Goal: Register for event/course

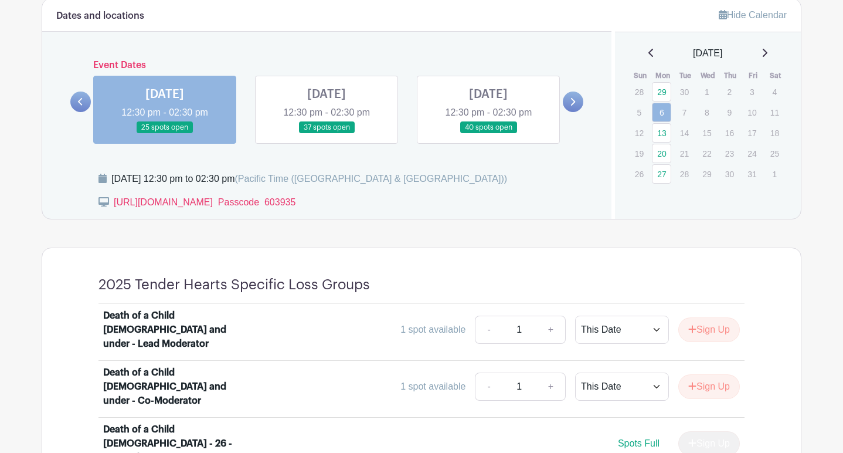
scroll to position [663, 0]
click at [327, 134] on link at bounding box center [327, 134] width 0 height 0
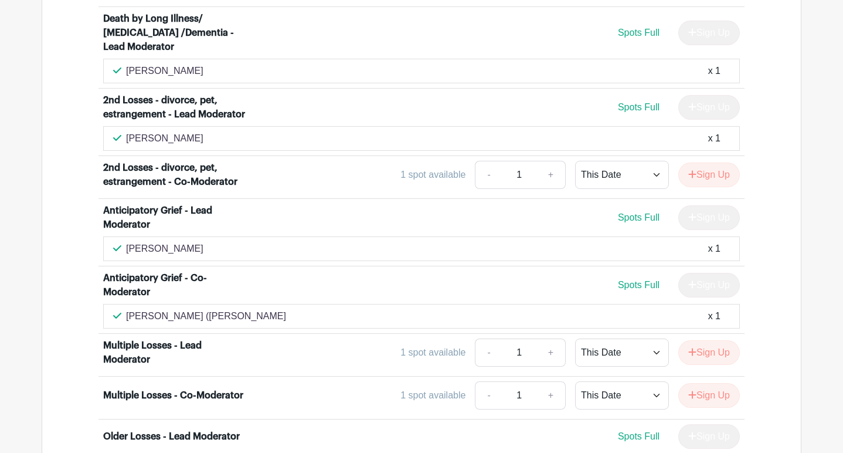
scroll to position [2797, 0]
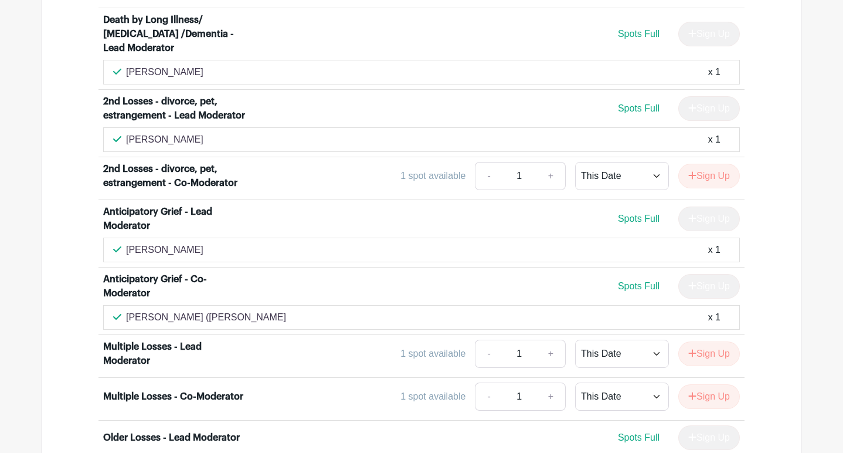
click at [683, 243] on div "[PERSON_NAME] x 1" at bounding box center [421, 250] width 617 height 14
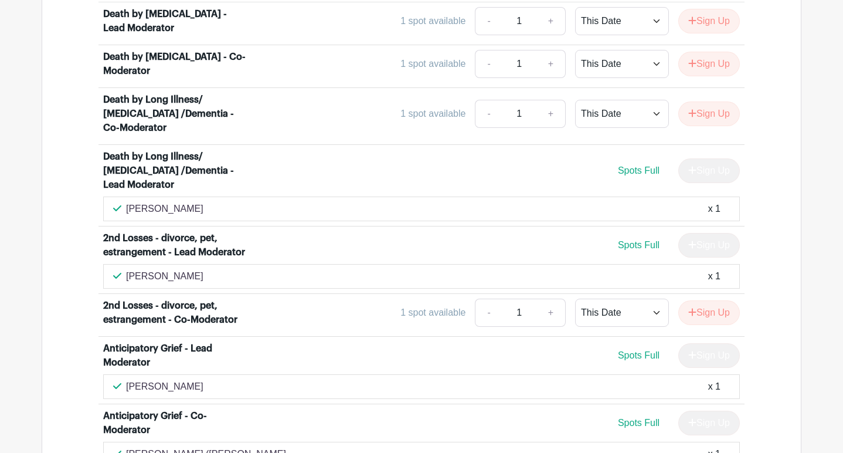
scroll to position [2660, 0]
click at [704, 301] on button "Sign Up" at bounding box center [709, 313] width 62 height 25
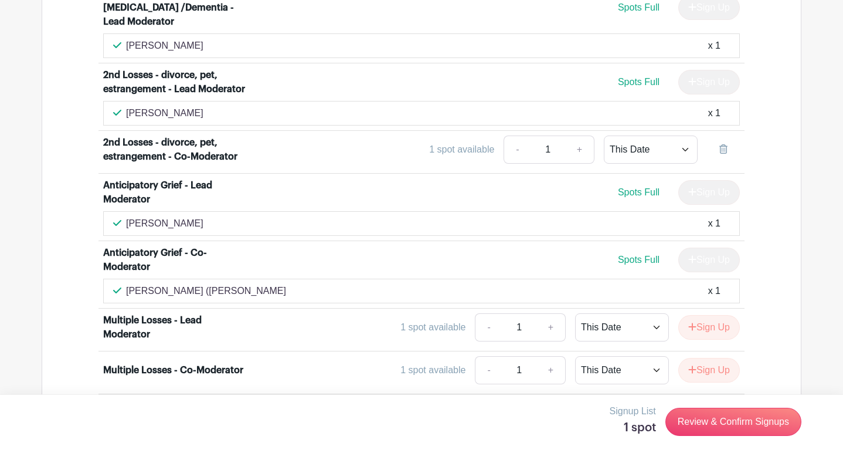
scroll to position [2826, 0]
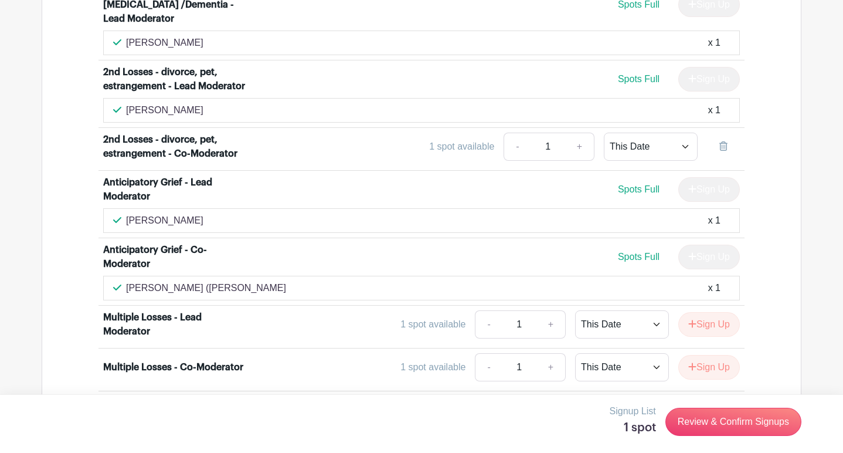
click at [749, 420] on link "Review & Confirm Signups" at bounding box center [733, 421] width 136 height 28
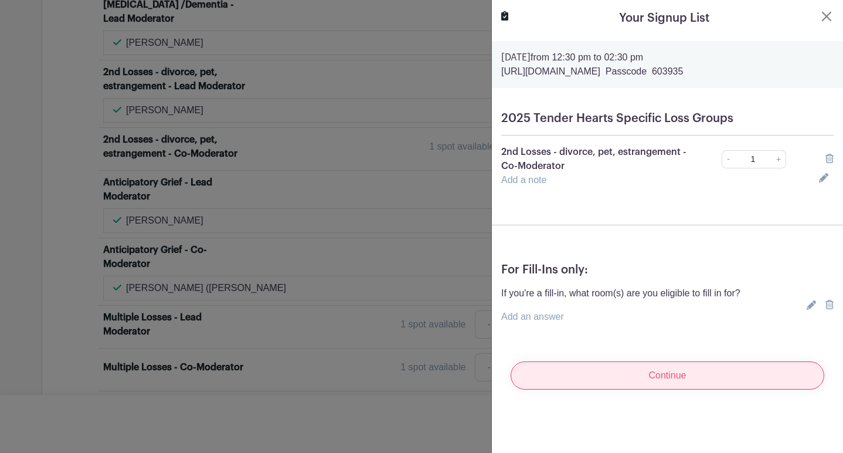
click at [671, 377] on input "Continue" at bounding box center [668, 375] width 314 height 28
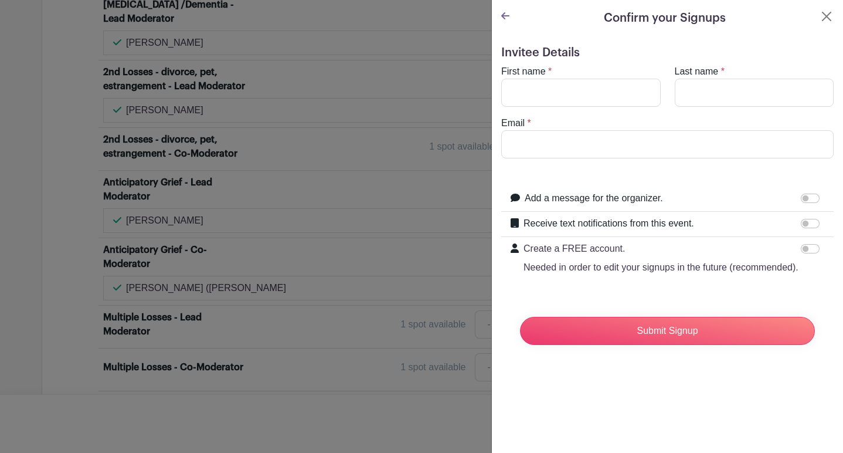
click at [504, 15] on icon at bounding box center [505, 15] width 8 height 7
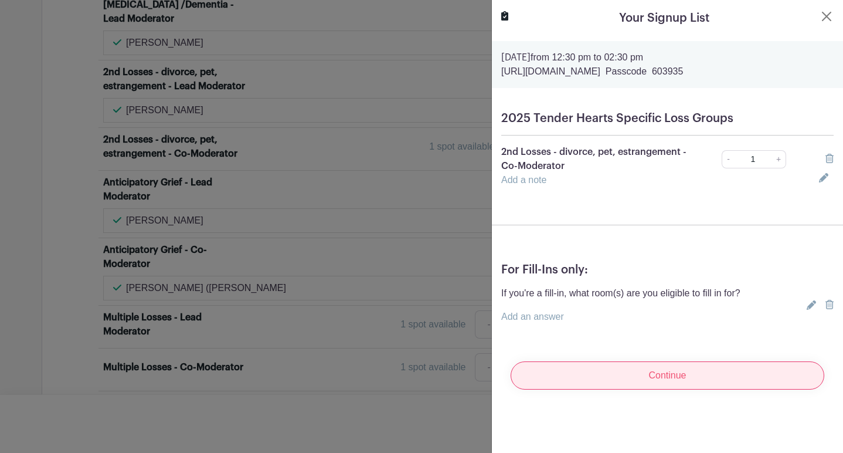
click at [670, 377] on input "Continue" at bounding box center [668, 375] width 314 height 28
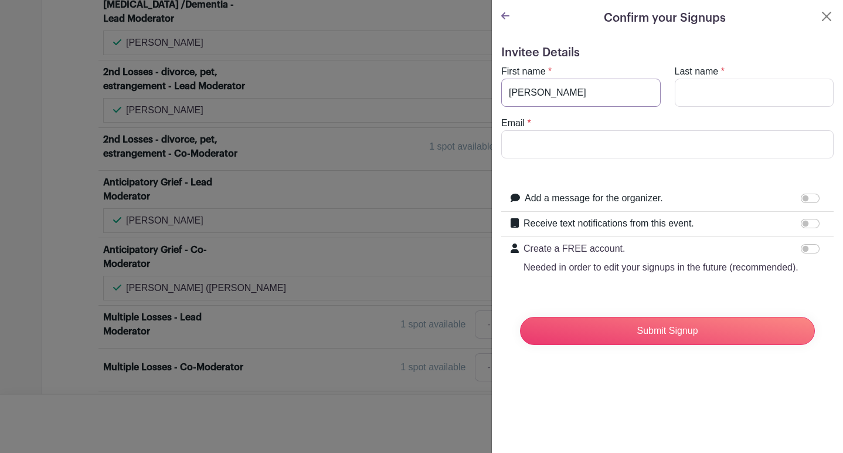
type input "[PERSON_NAME]"
type input "Levi"
type input "levi."
type input "[EMAIL_ADDRESS][PERSON_NAME][DOMAIN_NAME]"
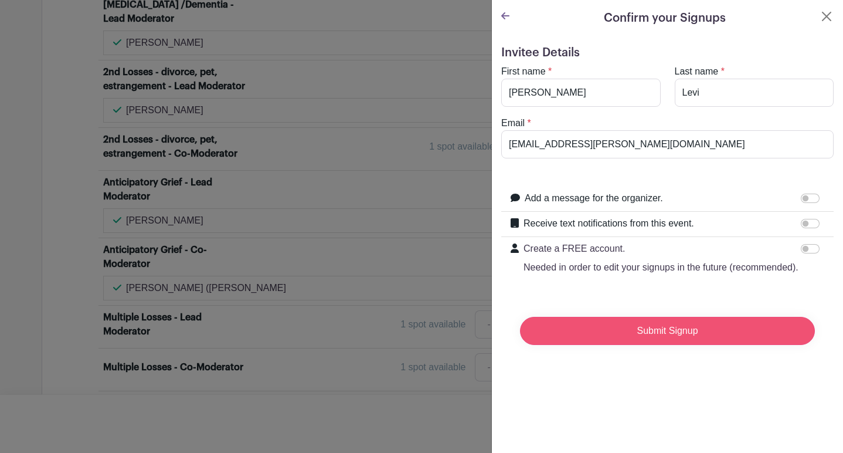
click at [646, 331] on input "Submit Signup" at bounding box center [667, 331] width 295 height 28
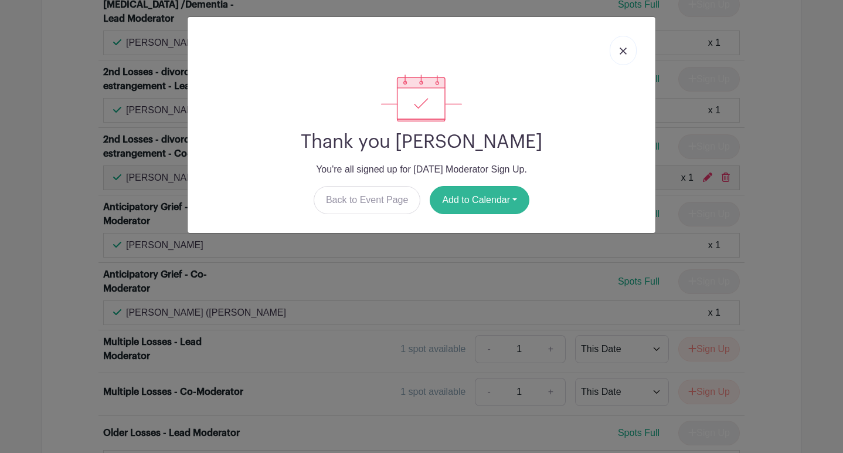
click at [490, 199] on button "Add to Calendar" at bounding box center [480, 200] width 100 height 28
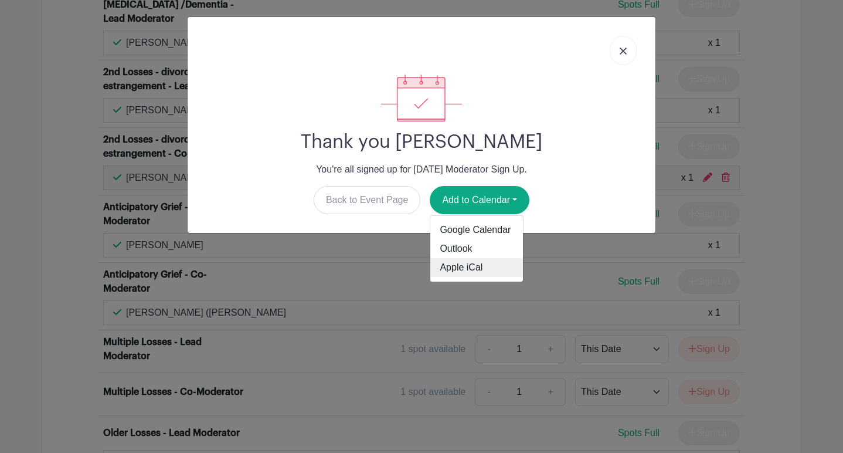
click at [473, 266] on link "Apple iCal" at bounding box center [476, 267] width 93 height 19
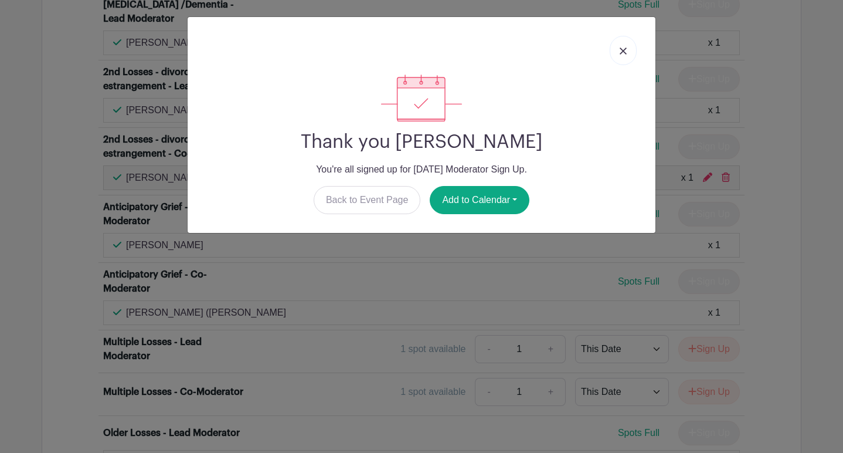
click at [624, 50] on img at bounding box center [623, 50] width 7 height 7
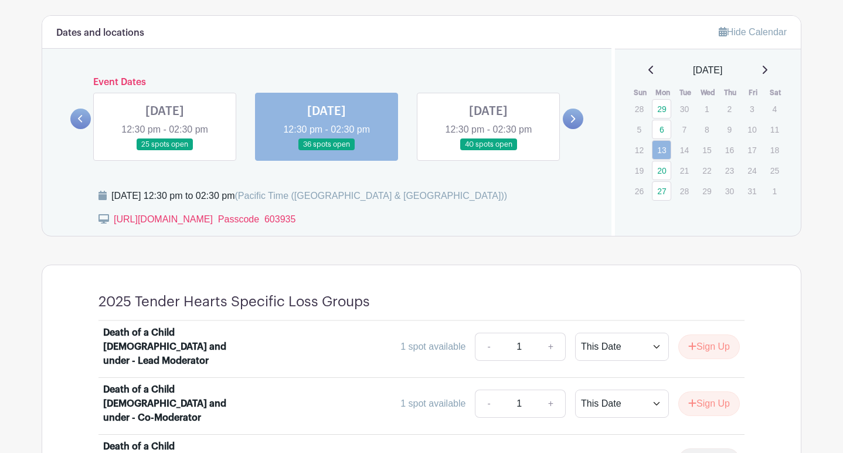
scroll to position [654, 0]
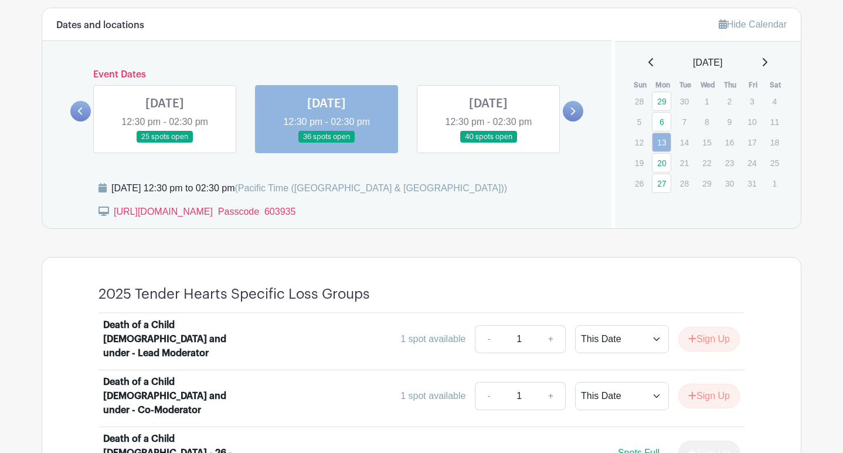
click at [488, 143] on link at bounding box center [488, 143] width 0 height 0
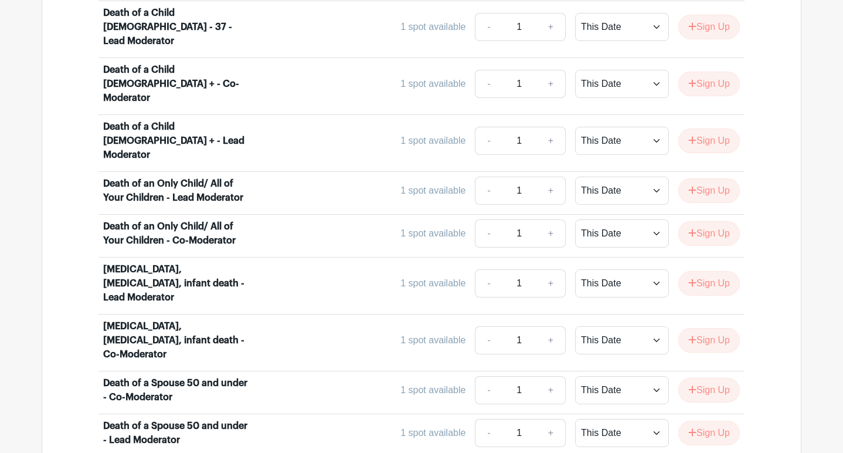
scroll to position [1300, 0]
click at [705, 270] on button "Sign Up" at bounding box center [709, 282] width 62 height 25
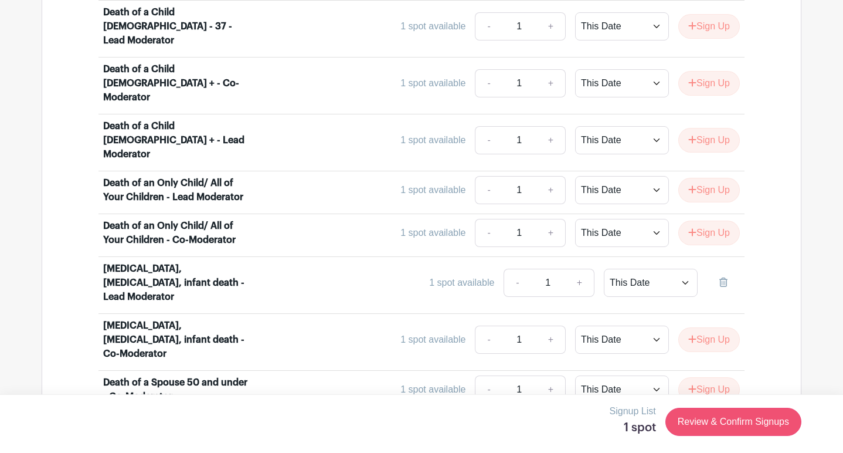
click at [726, 420] on link "Review & Confirm Signups" at bounding box center [733, 421] width 136 height 28
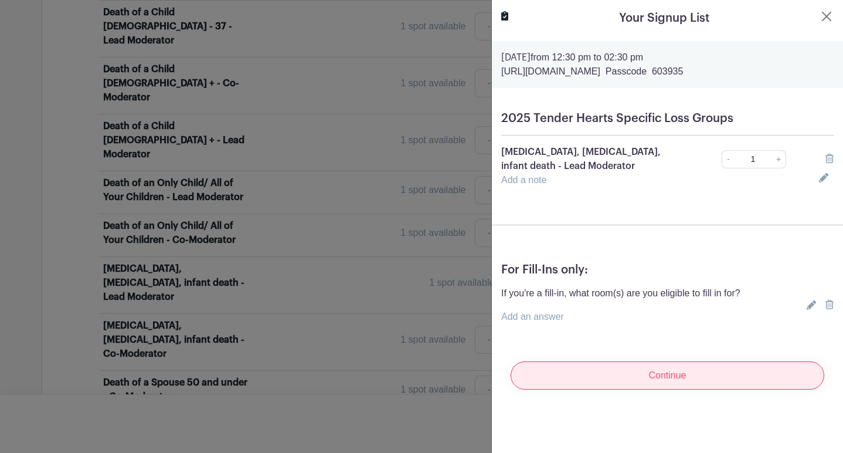
click at [694, 376] on input "Continue" at bounding box center [668, 375] width 314 height 28
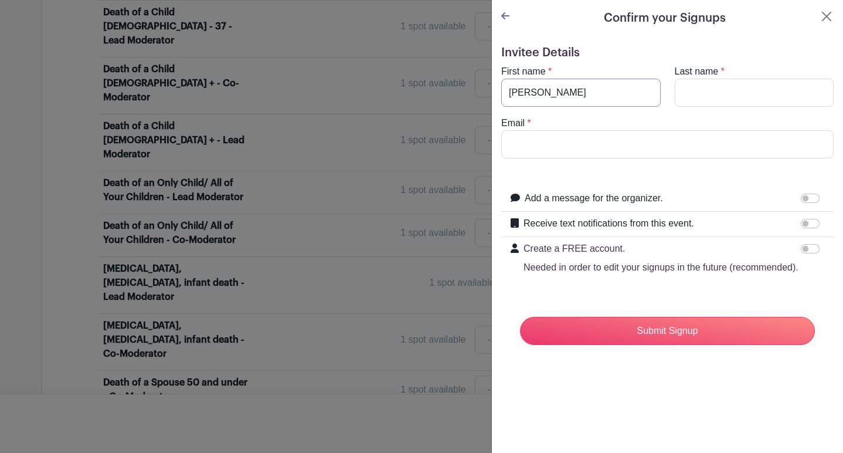
type input "[PERSON_NAME]"
type input "Levi"
type input "l"
type input "[EMAIL_ADDRESS][PERSON_NAME][DOMAIN_NAME]"
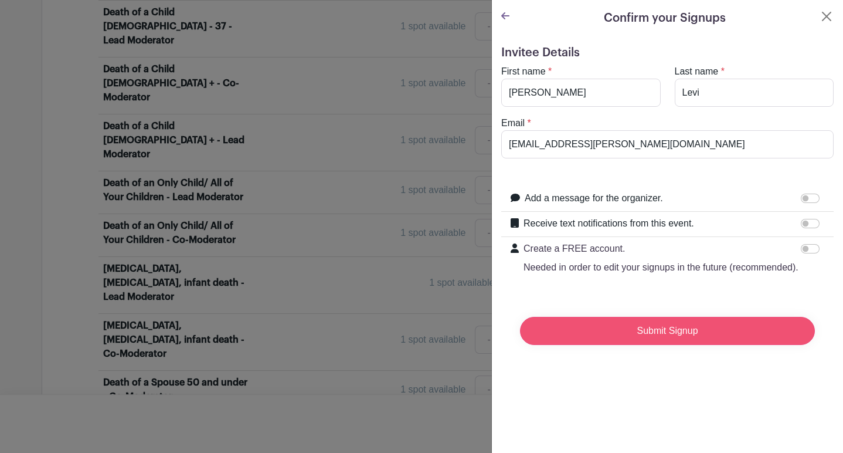
click at [639, 329] on input "Submit Signup" at bounding box center [667, 331] width 295 height 28
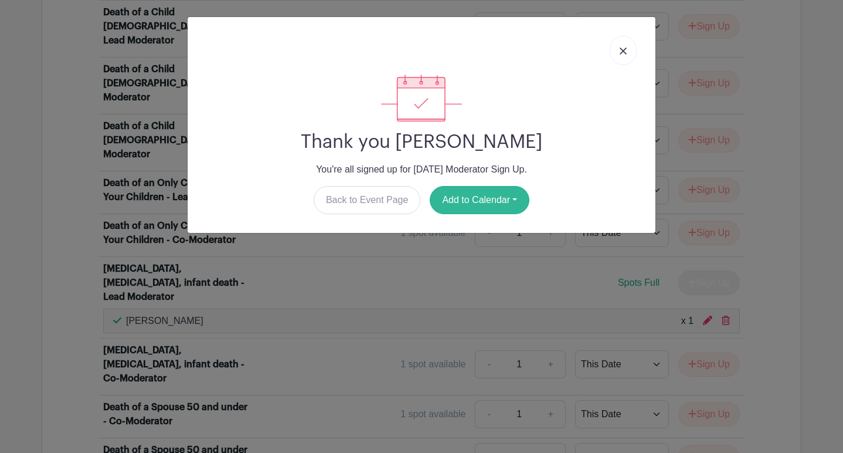
click at [499, 199] on button "Add to Calendar" at bounding box center [480, 200] width 100 height 28
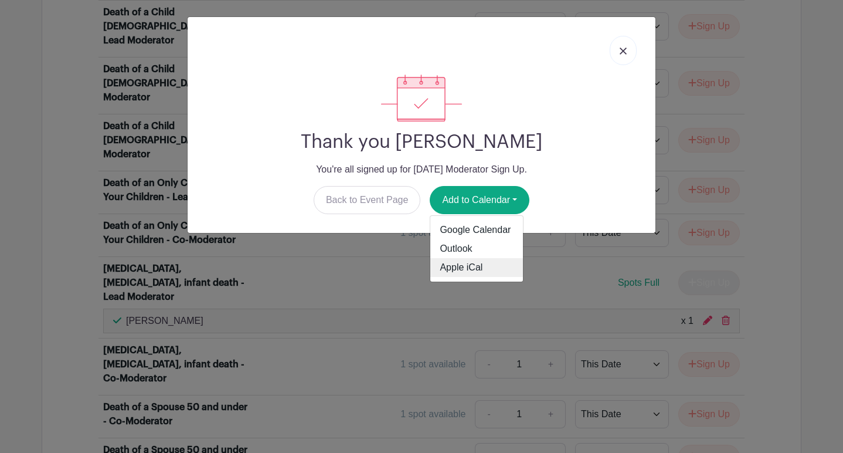
click at [476, 268] on link "Apple iCal" at bounding box center [476, 267] width 93 height 19
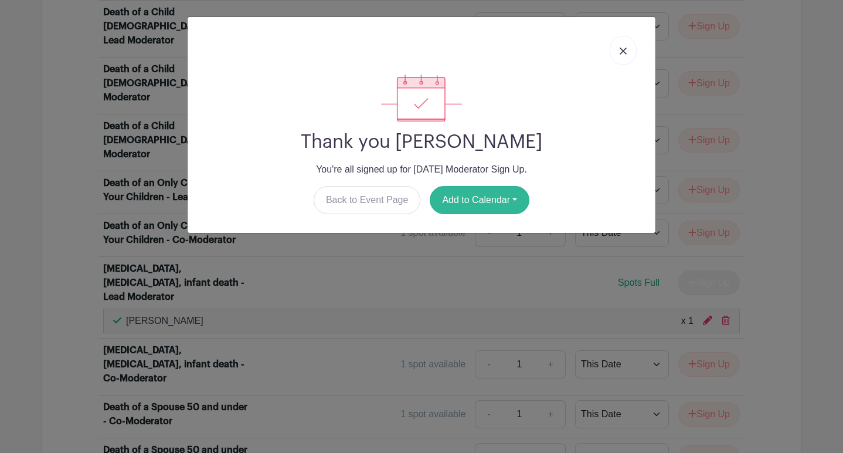
click at [470, 198] on button "Add to Calendar" at bounding box center [480, 200] width 100 height 28
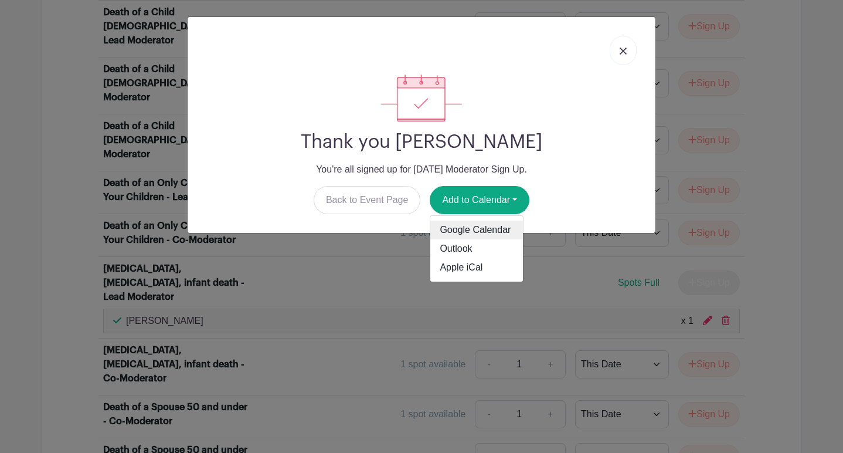
click at [473, 231] on link "Google Calendar" at bounding box center [476, 229] width 93 height 19
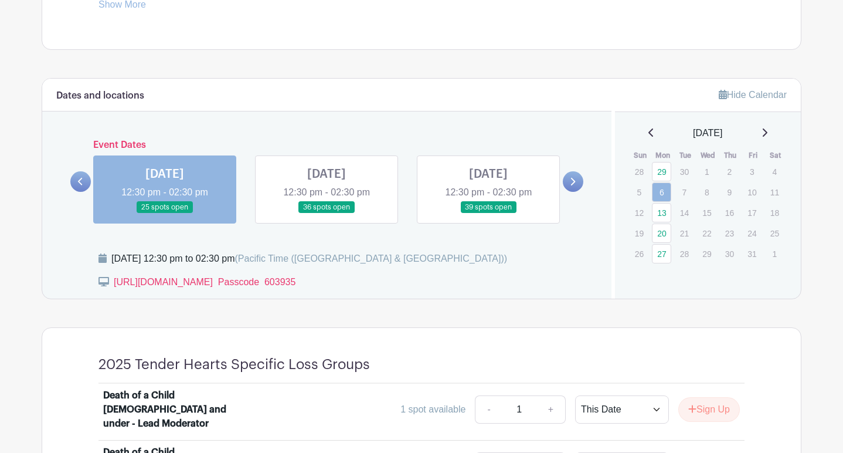
scroll to position [585, 0]
click at [575, 178] on icon at bounding box center [572, 180] width 5 height 9
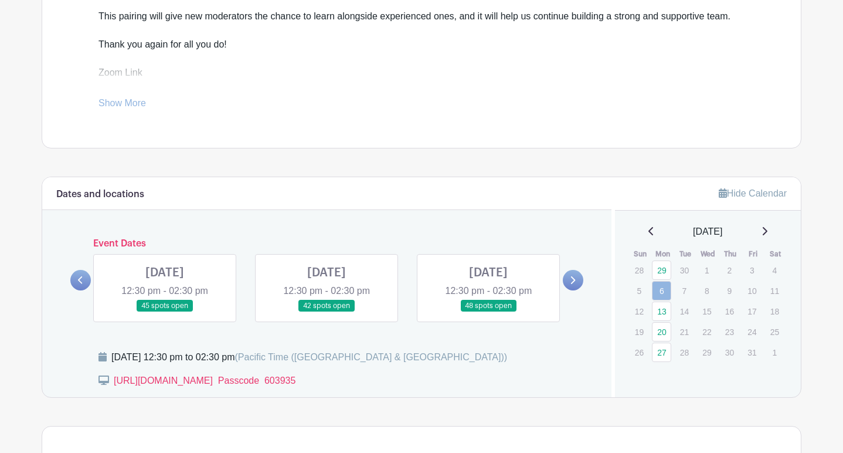
scroll to position [485, 0]
click at [327, 312] on link at bounding box center [327, 312] width 0 height 0
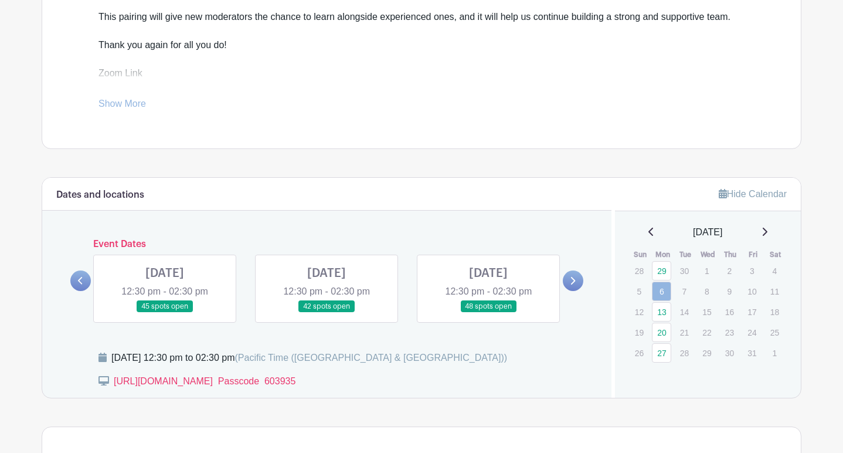
click at [327, 312] on link at bounding box center [327, 312] width 0 height 0
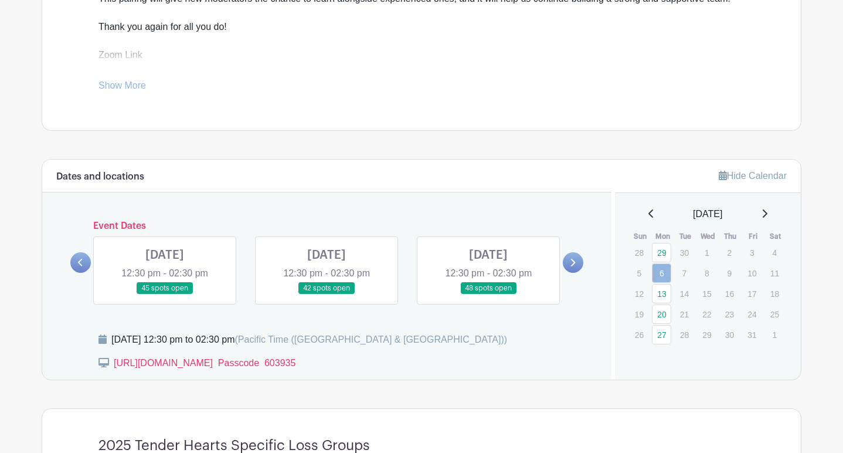
scroll to position [504, 0]
click at [327, 294] on link at bounding box center [327, 294] width 0 height 0
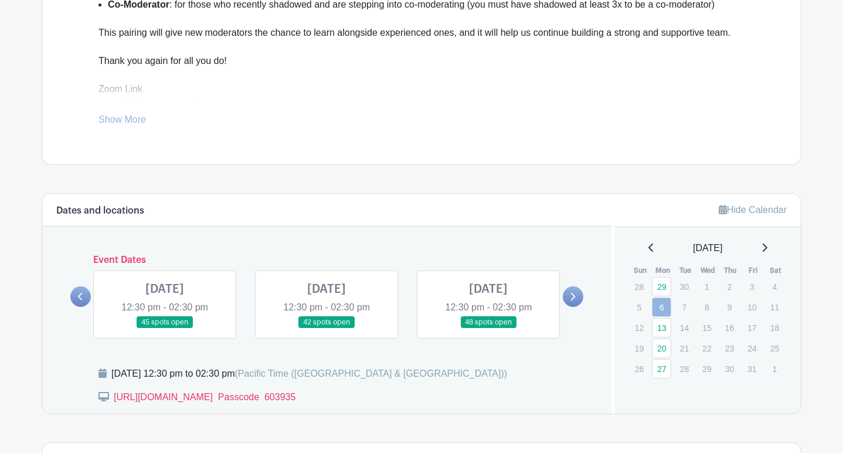
scroll to position [473, 0]
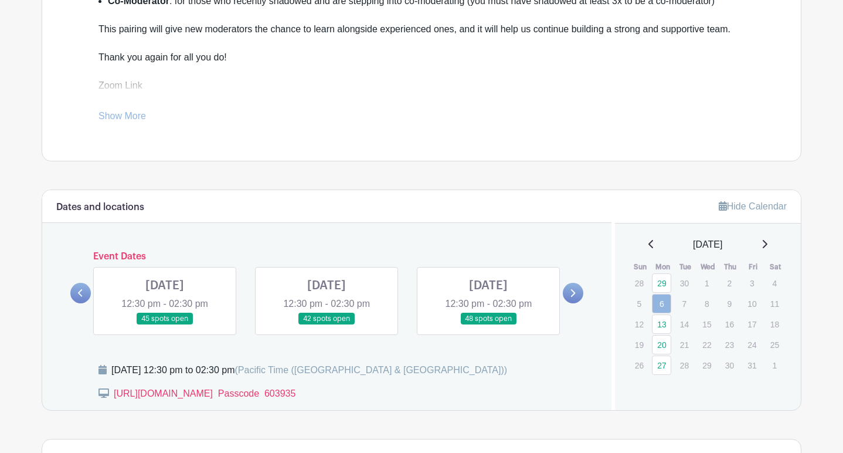
click at [327, 325] on link at bounding box center [327, 325] width 0 height 0
click at [767, 243] on icon at bounding box center [765, 243] width 6 height 9
click at [767, 243] on icon at bounding box center [765, 244] width 5 height 8
click at [767, 242] on icon at bounding box center [765, 243] width 6 height 9
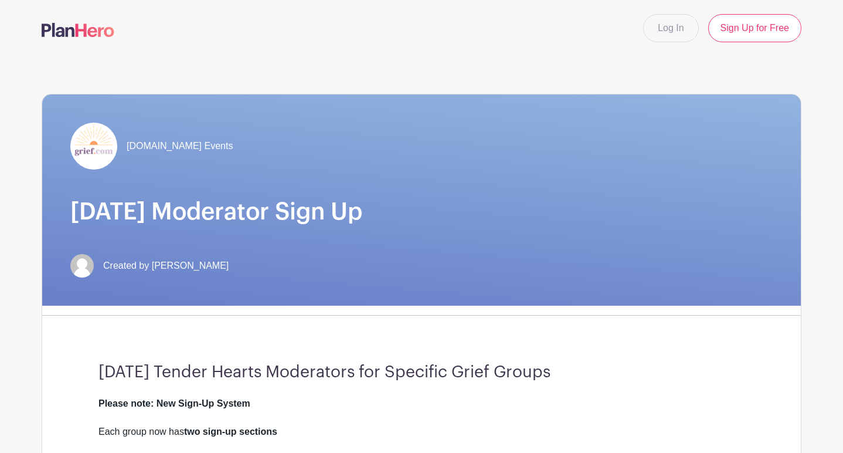
scroll to position [0, 0]
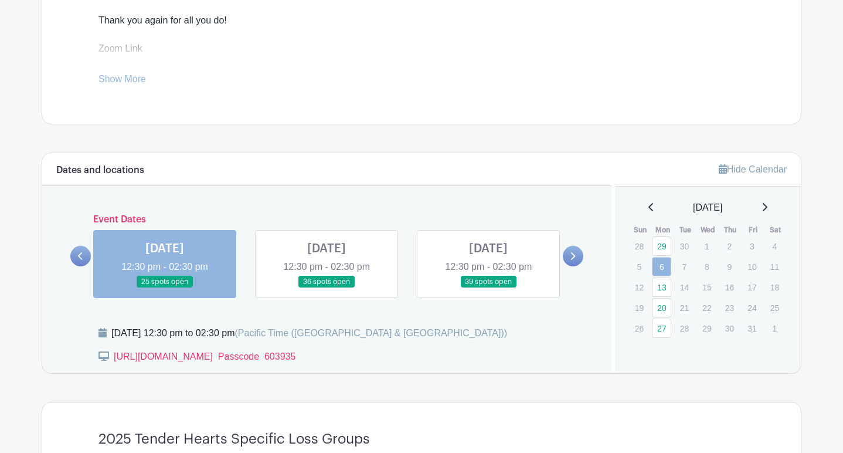
scroll to position [512, 0]
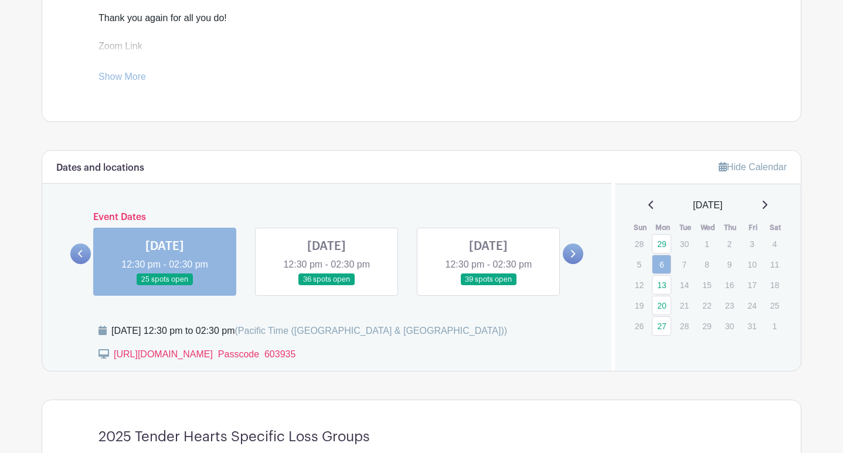
click at [576, 252] on link at bounding box center [573, 253] width 21 height 21
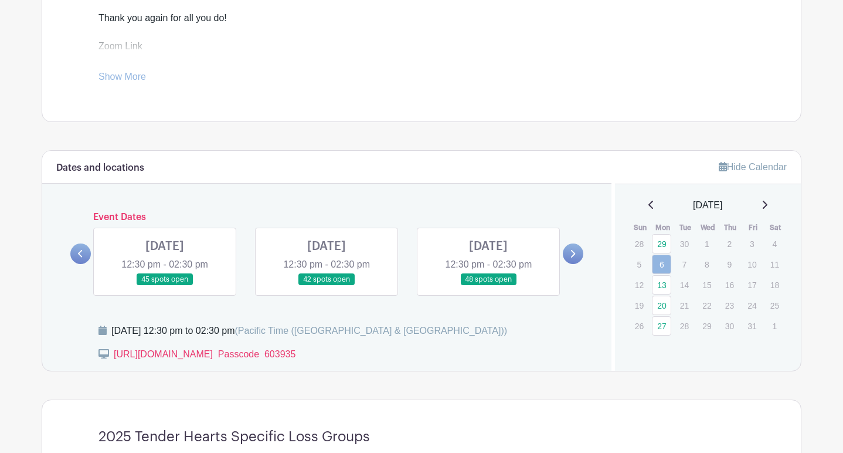
click at [327, 286] on link at bounding box center [327, 286] width 0 height 0
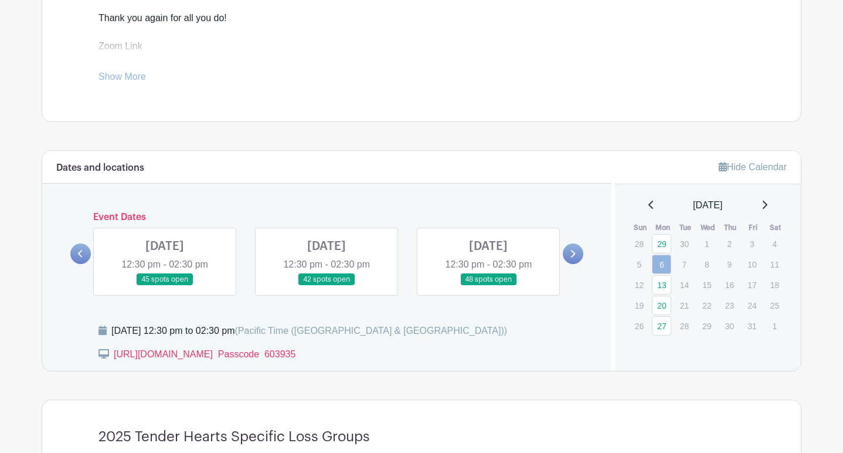
click at [327, 286] on link at bounding box center [327, 286] width 0 height 0
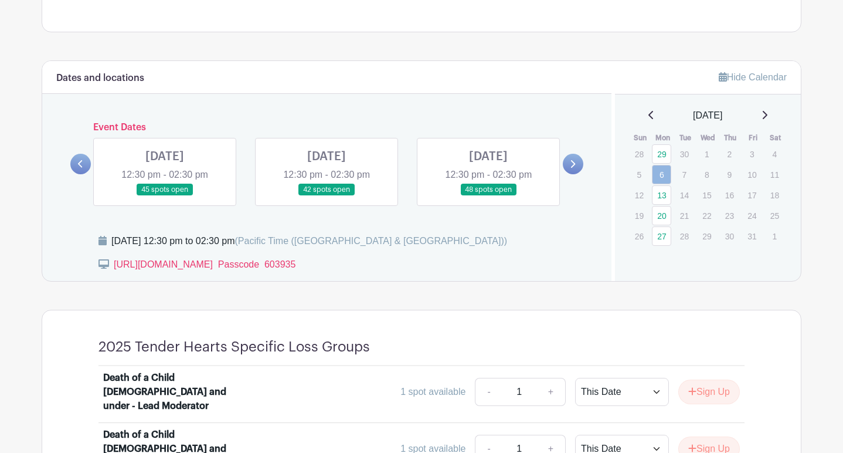
scroll to position [607, 0]
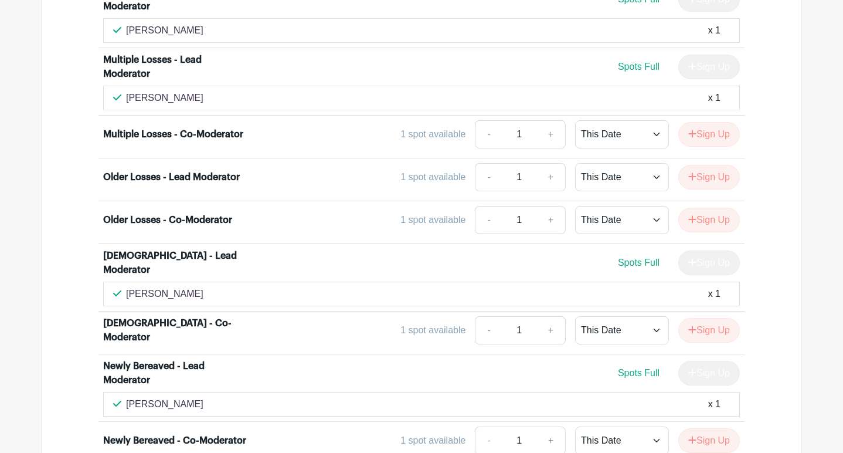
scroll to position [3022, 0]
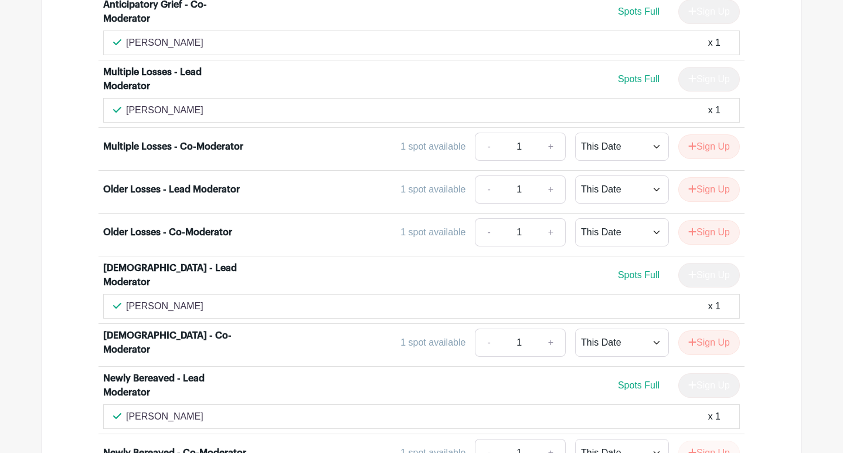
click at [702, 440] on button "Sign Up" at bounding box center [709, 452] width 62 height 25
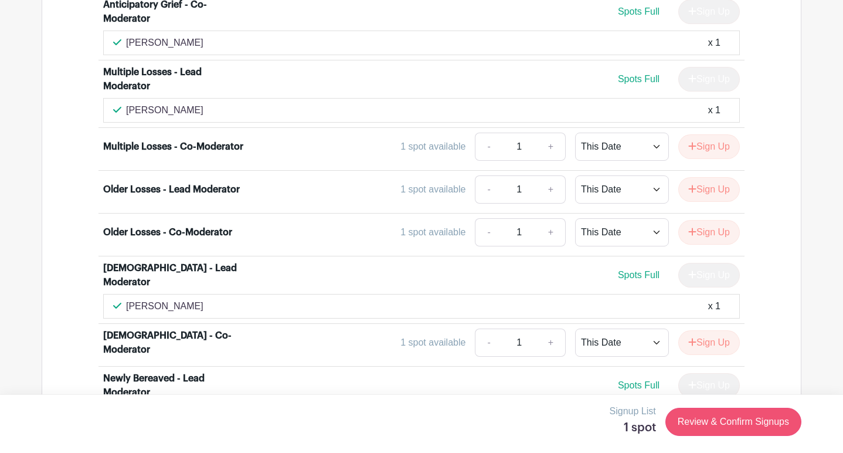
click at [721, 420] on link "Review & Confirm Signups" at bounding box center [733, 421] width 136 height 28
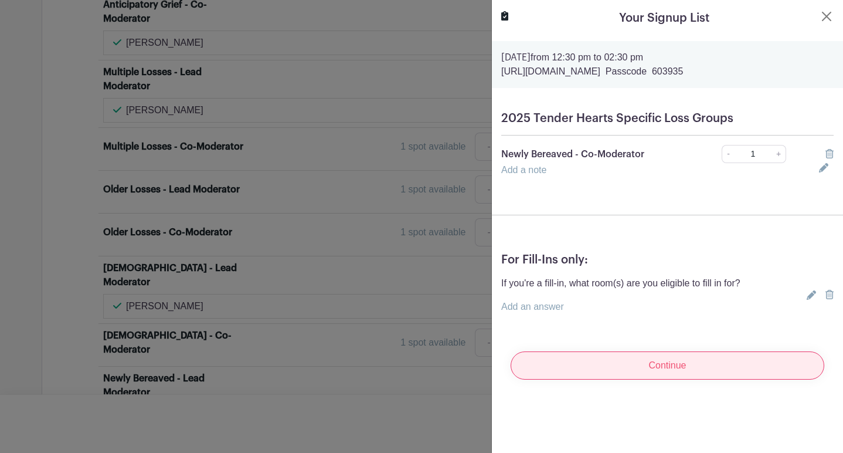
click at [691, 363] on input "Continue" at bounding box center [668, 365] width 314 height 28
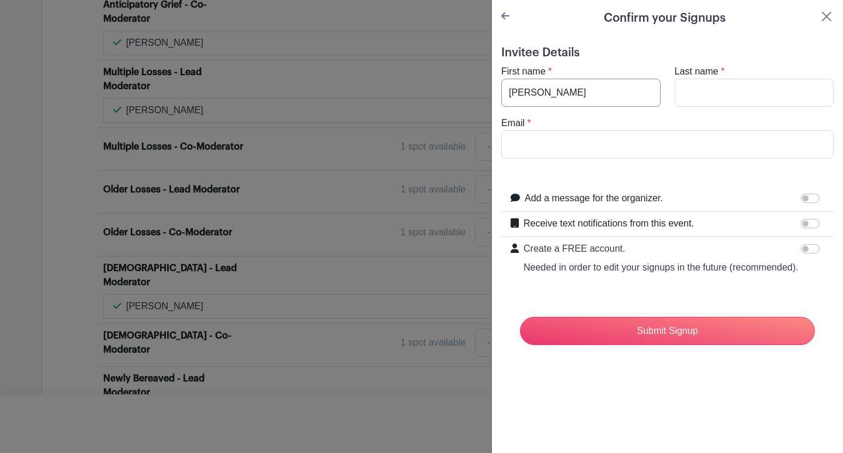
type input "[PERSON_NAME]"
type input "Levi"
type input "[EMAIL_ADDRESS][PERSON_NAME][DOMAIN_NAME]"
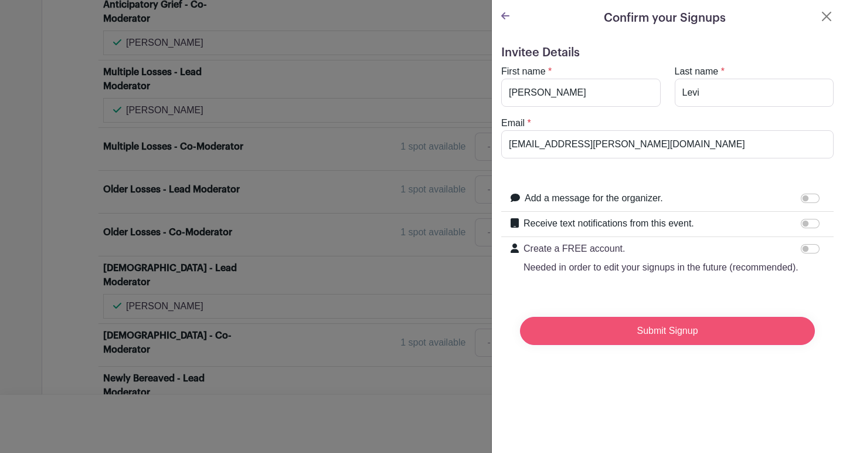
click at [620, 328] on input "Submit Signup" at bounding box center [667, 331] width 295 height 28
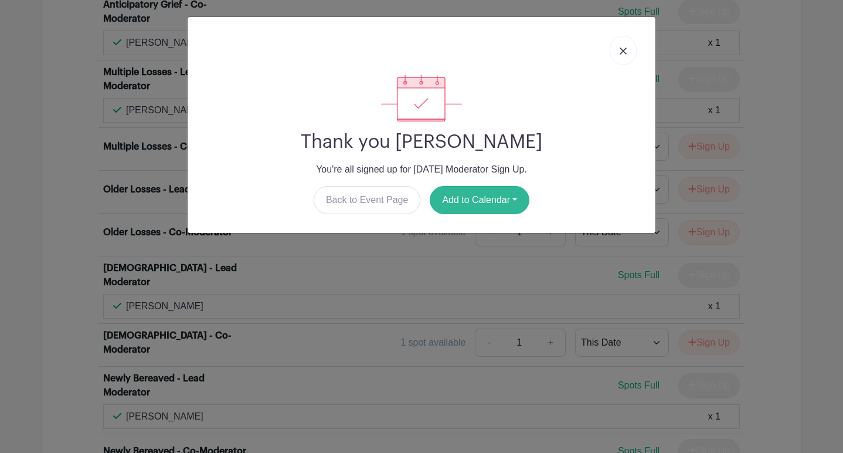
click at [477, 199] on button "Add to Calendar" at bounding box center [480, 200] width 100 height 28
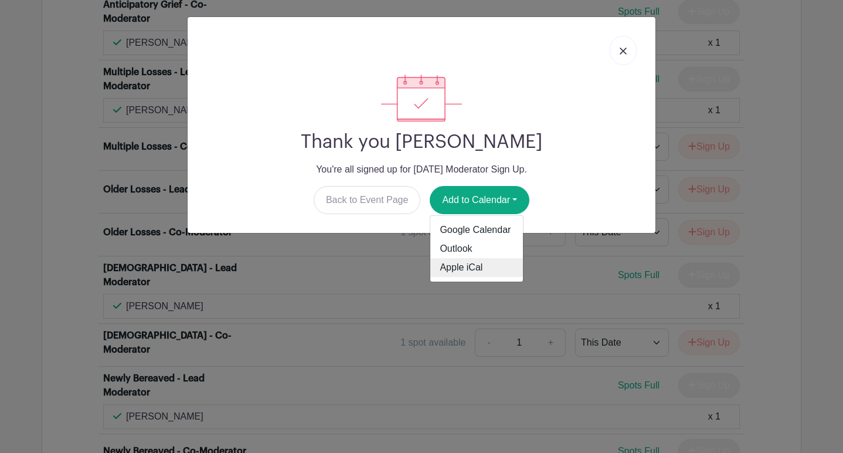
click at [471, 266] on link "Apple iCal" at bounding box center [476, 267] width 93 height 19
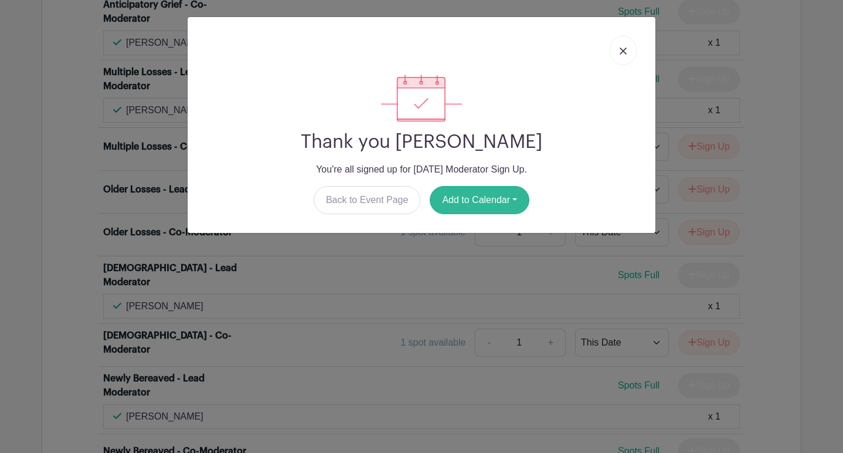
click at [493, 197] on button "Add to Calendar" at bounding box center [480, 200] width 100 height 28
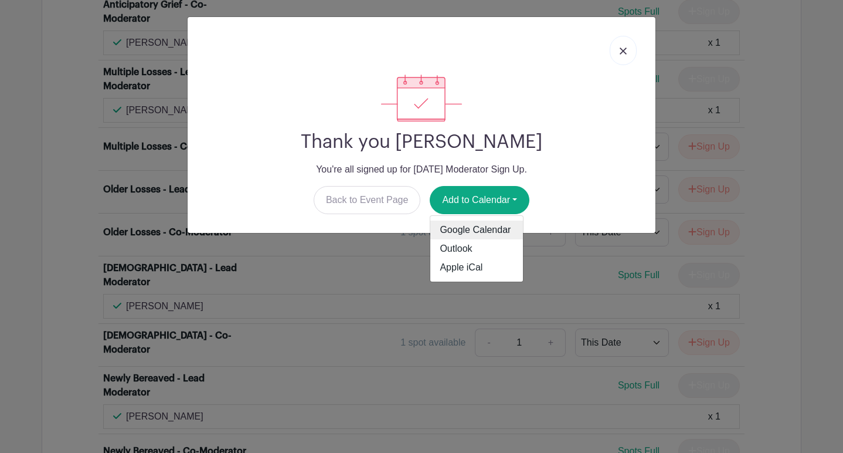
click at [483, 229] on link "Google Calendar" at bounding box center [476, 229] width 93 height 19
